Goal: Task Accomplishment & Management: Manage account settings

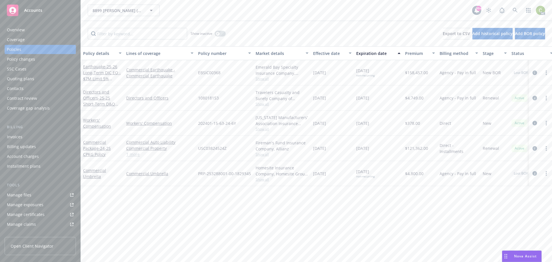
click at [532, 258] on span "Nova Assist" at bounding box center [525, 255] width 23 height 5
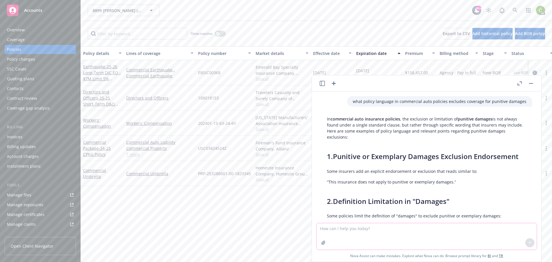
click at [470, 230] on textarea at bounding box center [426, 236] width 220 height 26
type textarea "is it insurance broker or insurance bokerage"
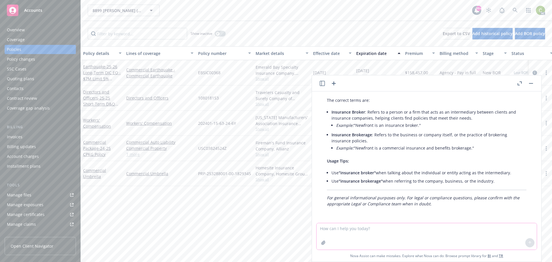
scroll to position [615, 0]
type textarea "is it CC&R or CC&Rs"
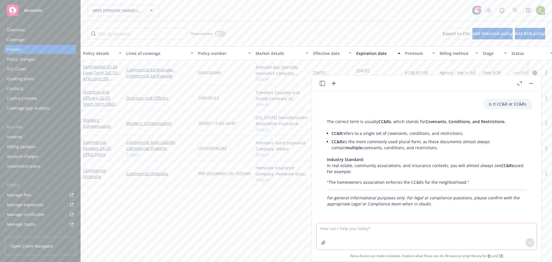
scroll to position [732, 0]
click at [240, 217] on div "Policy details Lines of coverage Policy number Market details Effective date Ex…" at bounding box center [316, 153] width 471 height 215
click at [512, 11] on link at bounding box center [514, 10] width 11 height 11
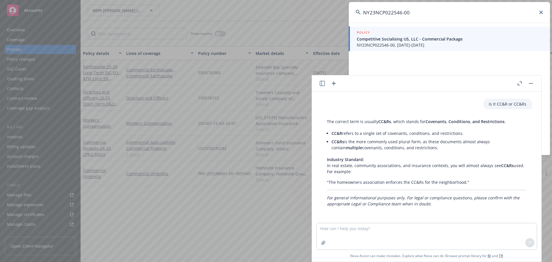
type input "NY23NCP022546-00"
click at [397, 36] on span "Competitive Socialising US, LLC - Commercial Package" at bounding box center [450, 39] width 186 height 6
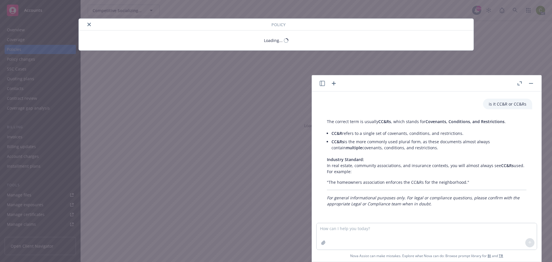
click at [532, 81] on button "button" at bounding box center [530, 83] width 7 height 7
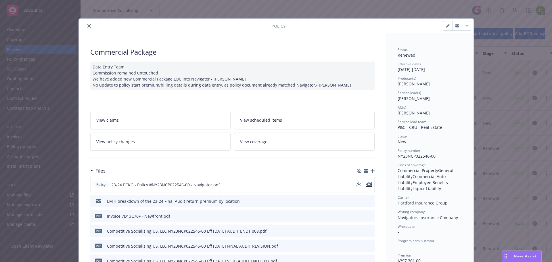
click at [366, 182] on icon "preview file" at bounding box center [368, 184] width 5 height 4
click at [88, 26] on icon "close" at bounding box center [88, 25] width 3 height 3
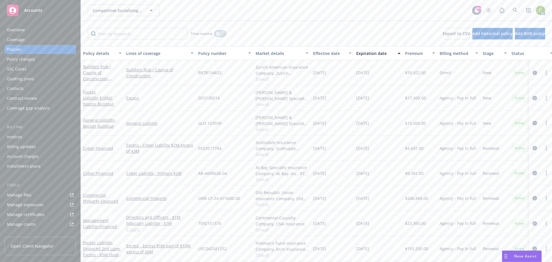
click at [218, 33] on icon "button" at bounding box center [217, 33] width 2 height 2
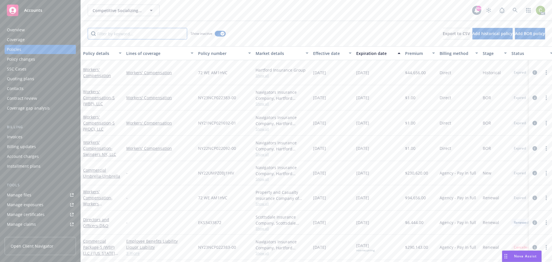
paste input "NY21NCP02169200"
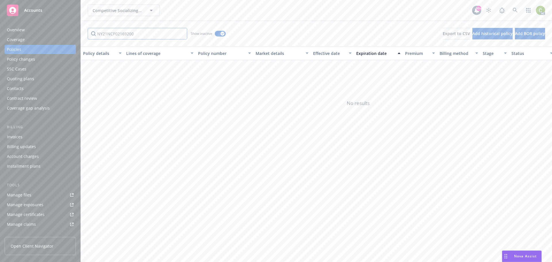
click at [138, 34] on input "NY21NCP02169200" at bounding box center [137, 33] width 99 height 11
type input "N"
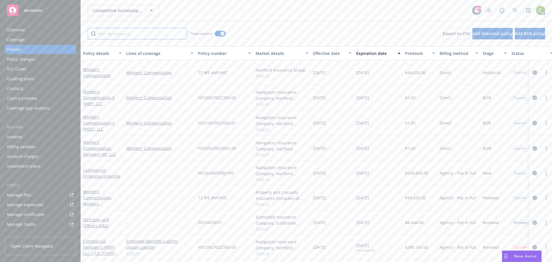
paste input "NY21NCP02169200"
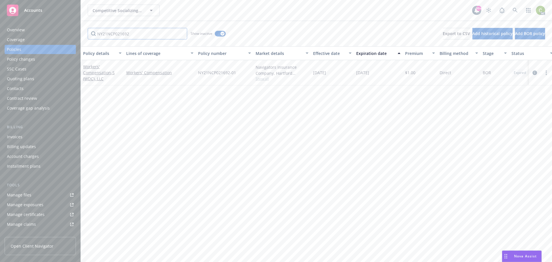
type input "NY21NCP021692"
click at [136, 32] on input "NY21NCP021692" at bounding box center [137, 33] width 99 height 11
drag, startPoint x: 142, startPoint y: 32, endPoint x: 47, endPoint y: 34, distance: 95.1
click at [47, 34] on div "Accounts Overview Coverage Policies Policy changes SSC Cases Quoting plans Cont…" at bounding box center [276, 131] width 552 height 262
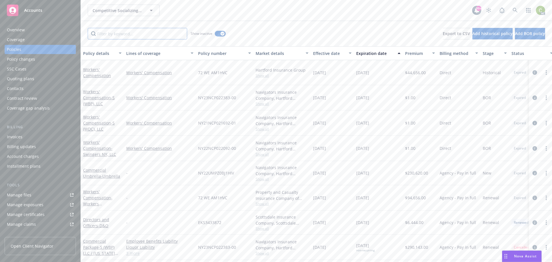
click at [148, 33] on input "Filter by keyword..." at bounding box center [137, 33] width 99 height 11
paste input "NY23NCP022546-00"
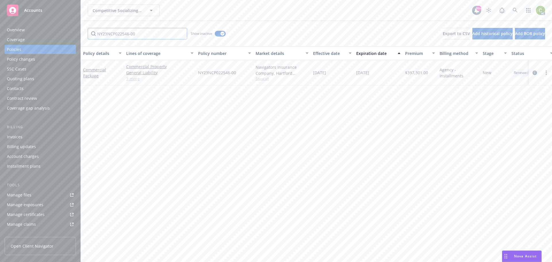
type input "NY23NCP022546-00"
click at [240, 72] on div "NY23NCP022546-00" at bounding box center [224, 72] width 57 height 25
click at [93, 72] on div "Commercial Package" at bounding box center [102, 73] width 38 height 12
click at [93, 70] on link "Commercial Package" at bounding box center [94, 72] width 23 height 11
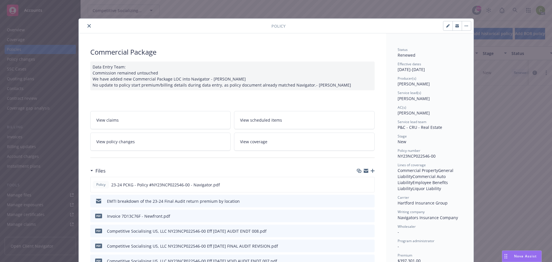
scroll to position [17, 0]
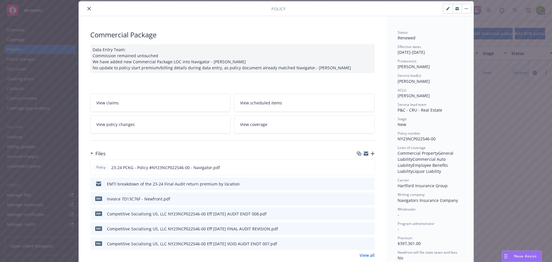
click at [87, 8] on icon "close" at bounding box center [88, 8] width 3 height 3
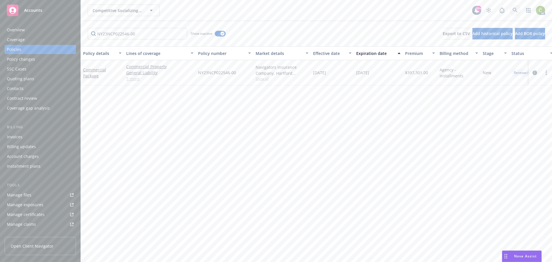
click at [515, 11] on icon at bounding box center [514, 10] width 5 height 5
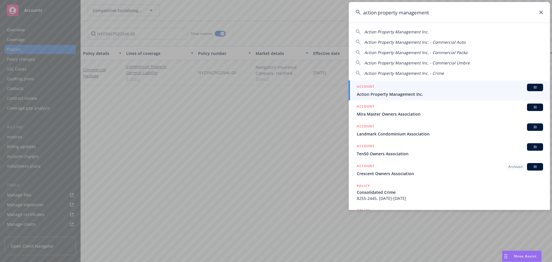
type input "action property management"
click at [428, 87] on div "ACCOUNT BI" at bounding box center [450, 87] width 186 height 7
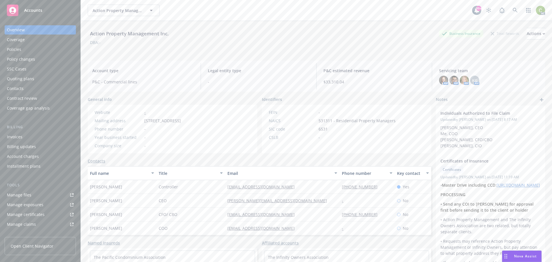
click at [26, 51] on div "Policies" at bounding box center [40, 49] width 67 height 9
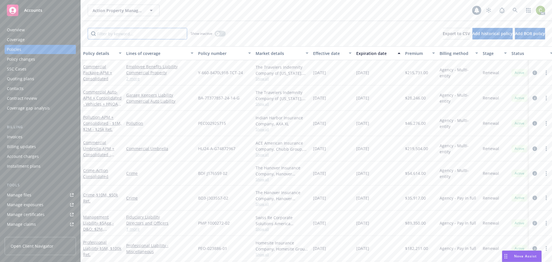
click at [160, 33] on input "Filter by keyword..." at bounding box center [137, 33] width 99 height 11
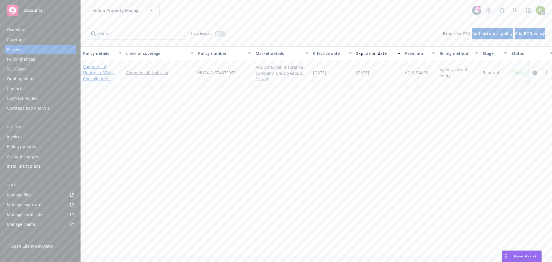
type input "distin"
click at [99, 67] on link "Commercial Umbrella - APM + Consolidated - $50M" at bounding box center [98, 76] width 31 height 24
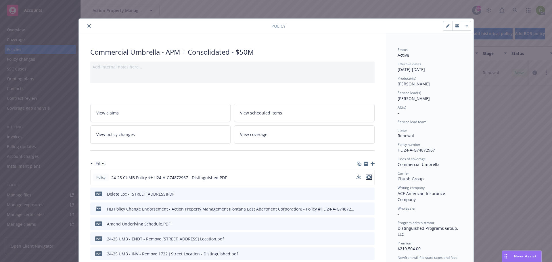
click at [366, 177] on icon "preview file" at bounding box center [368, 177] width 5 height 4
click at [367, 176] on icon "preview file" at bounding box center [368, 177] width 5 height 4
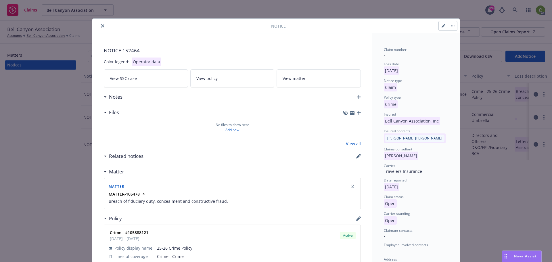
drag, startPoint x: 443, startPoint y: 29, endPoint x: 432, endPoint y: 55, distance: 28.2
click at [443, 29] on button "button" at bounding box center [442, 25] width 9 height 9
select select "CRIME"
select select "open"
select select "CLAIM"
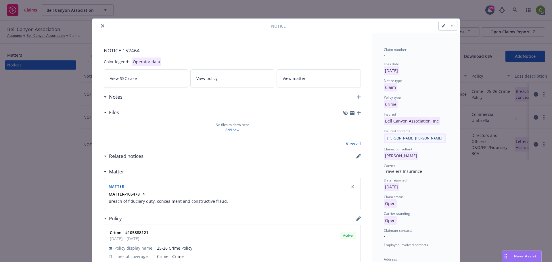
select select "OPEN"
select select "THEFT_OR_HIJACKING"
select select "CA"
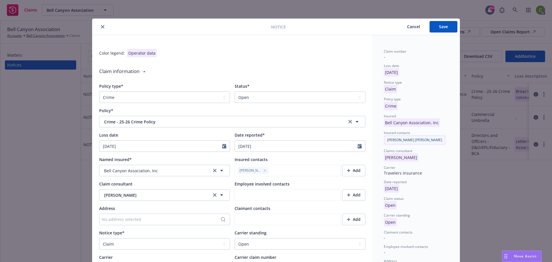
type textarea "x"
click at [248, 97] on select "Select a status Closed Open" at bounding box center [299, 96] width 131 height 11
select select "closed"
click at [234, 91] on select "Select a status Closed Open" at bounding box center [299, 96] width 131 height 11
type textarea "x"
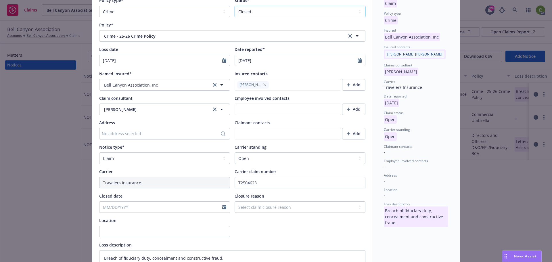
scroll to position [86, 0]
click at [257, 157] on select "Select a carrier standing Closed Not submitted Open Reopened Subrogated Withdra…" at bounding box center [299, 157] width 131 height 11
select select "CLOSED"
click at [234, 152] on select "Select a carrier standing Closed Not submitted Open Reopened Subrogated Withdra…" at bounding box center [299, 157] width 131 height 11
type textarea "x"
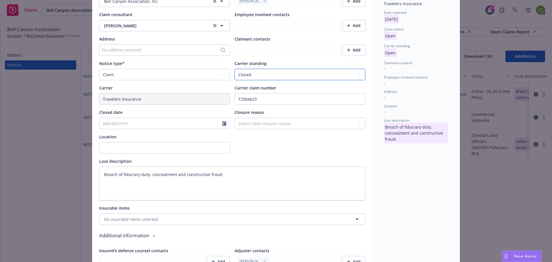
scroll to position [172, 0]
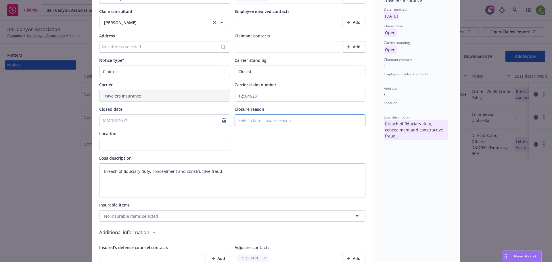
click at [253, 118] on select "Select claim closure reason Administrative closure Closed Closed no liability f…" at bounding box center [299, 119] width 131 height 11
select select "administrative-closure"
click at [234, 114] on select "Select claim closure reason Administrative closure Closed Closed no liability f…" at bounding box center [299, 119] width 131 height 11
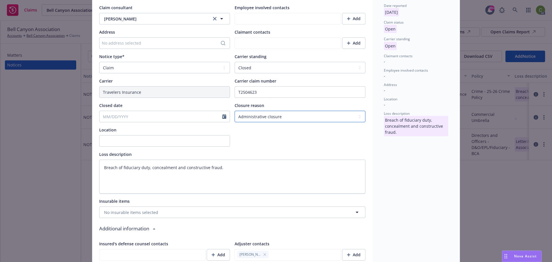
scroll to position [0, 0]
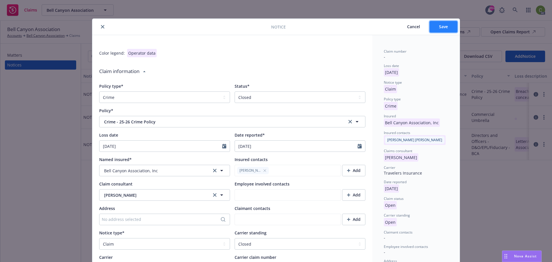
click at [444, 25] on span "Save" at bounding box center [443, 26] width 9 height 5
type textarea "x"
